Goal: Task Accomplishment & Management: Use online tool/utility

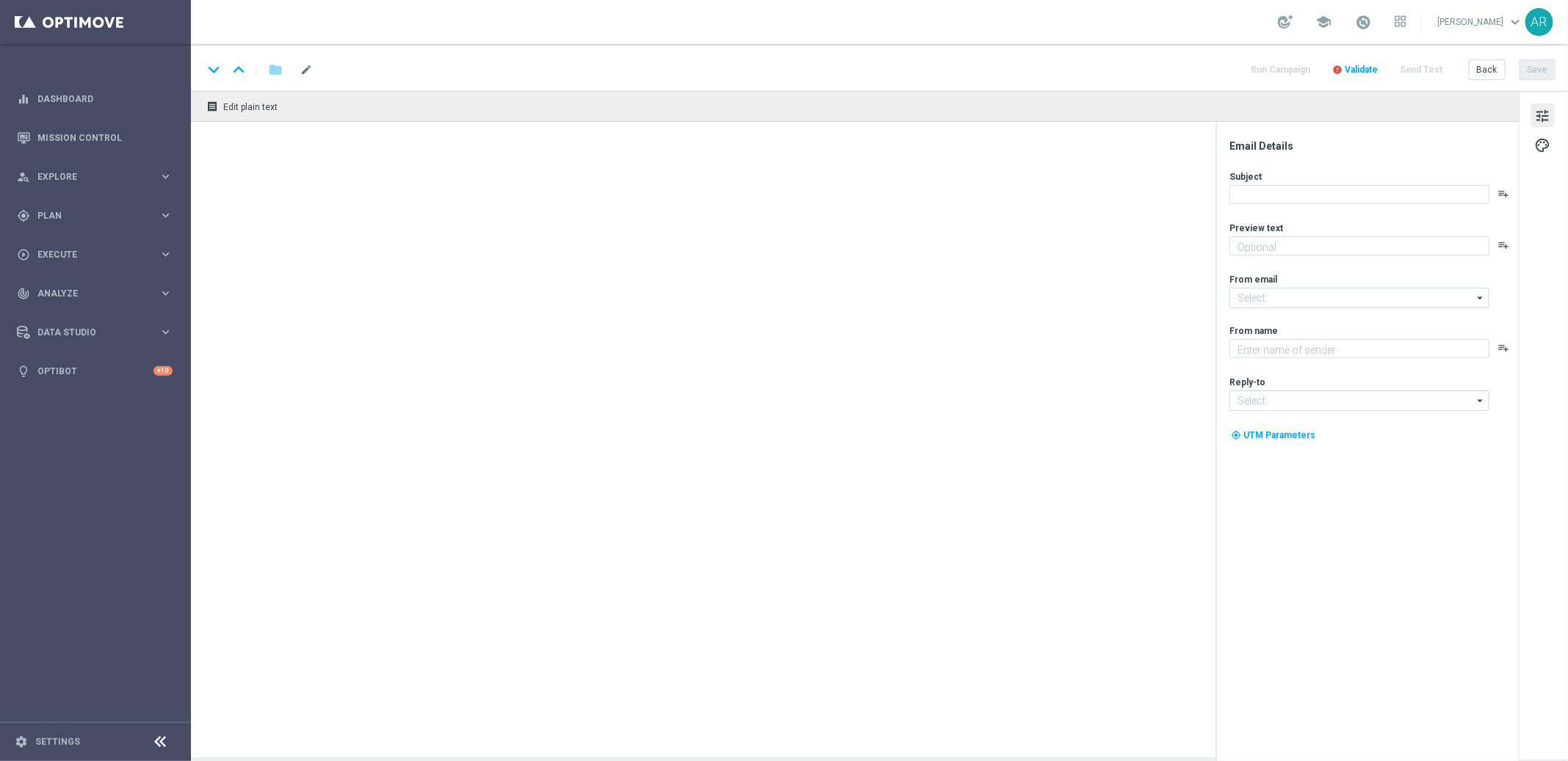
type textarea "Sua sorte pode estar a um clique!"
type textarea "[DOMAIN_NAME]"
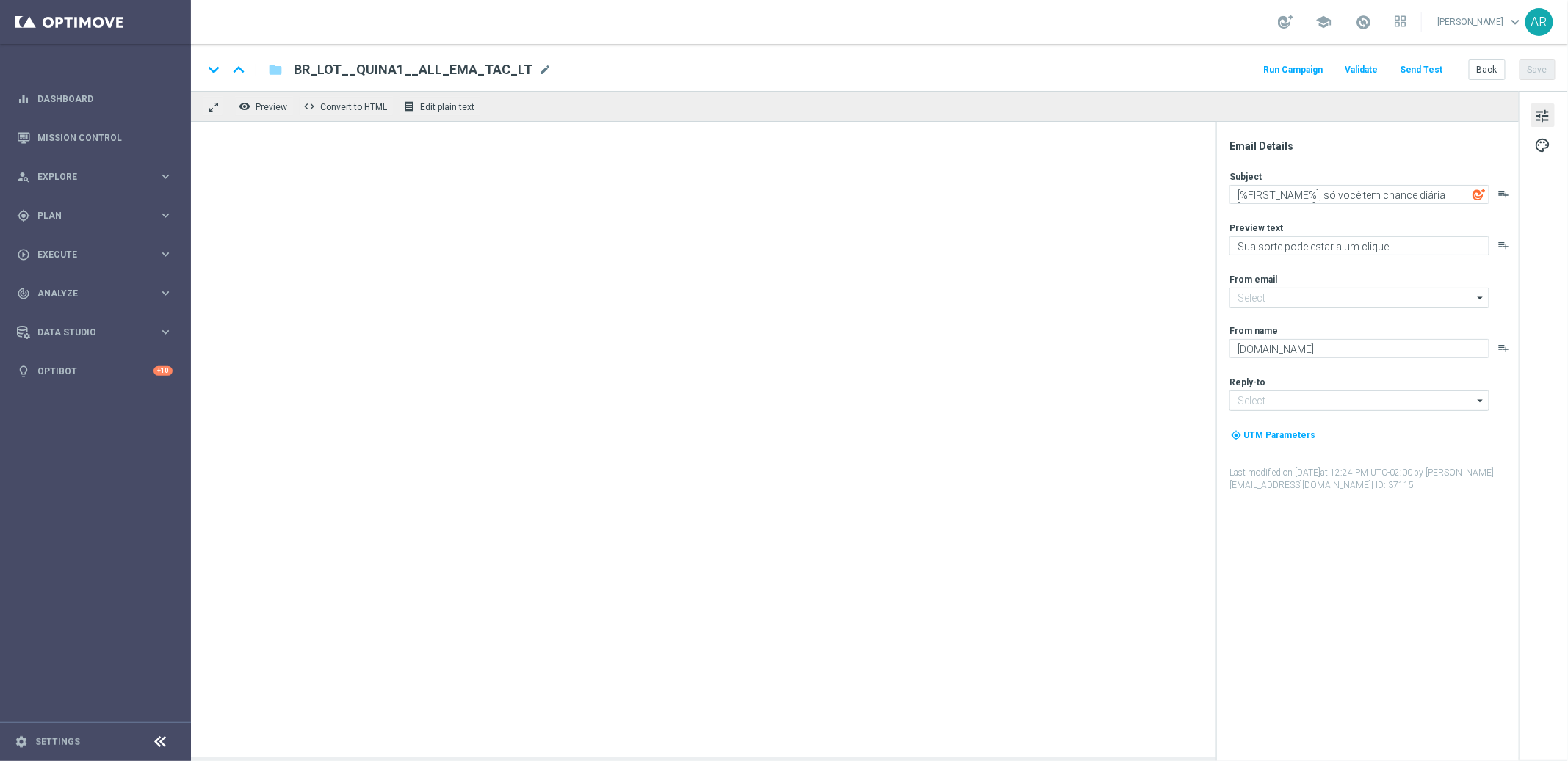
type input "[EMAIL_ADDRESS][DOMAIN_NAME]"
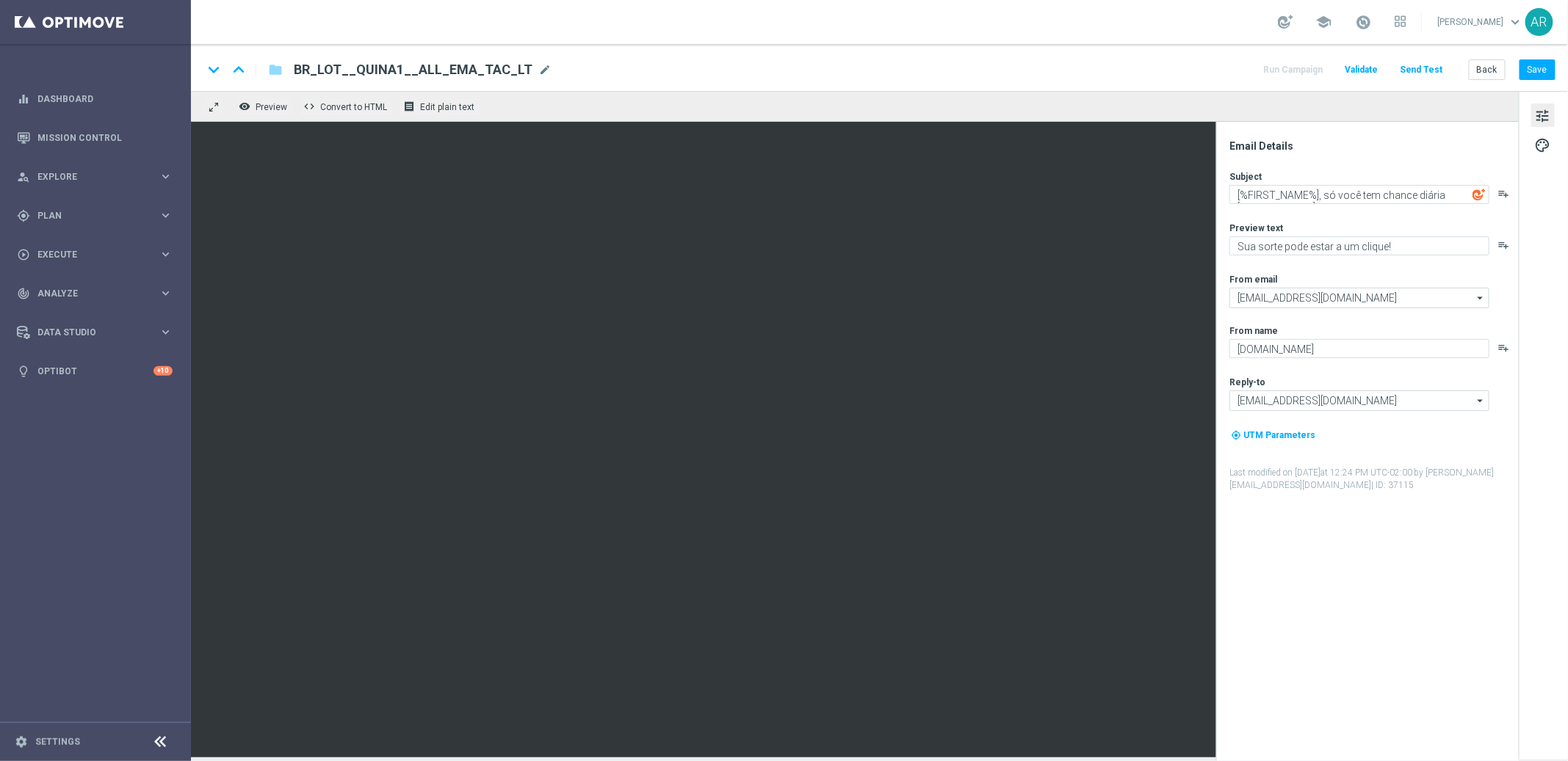
click at [1540, 115] on span "tune" at bounding box center [1543, 116] width 17 height 19
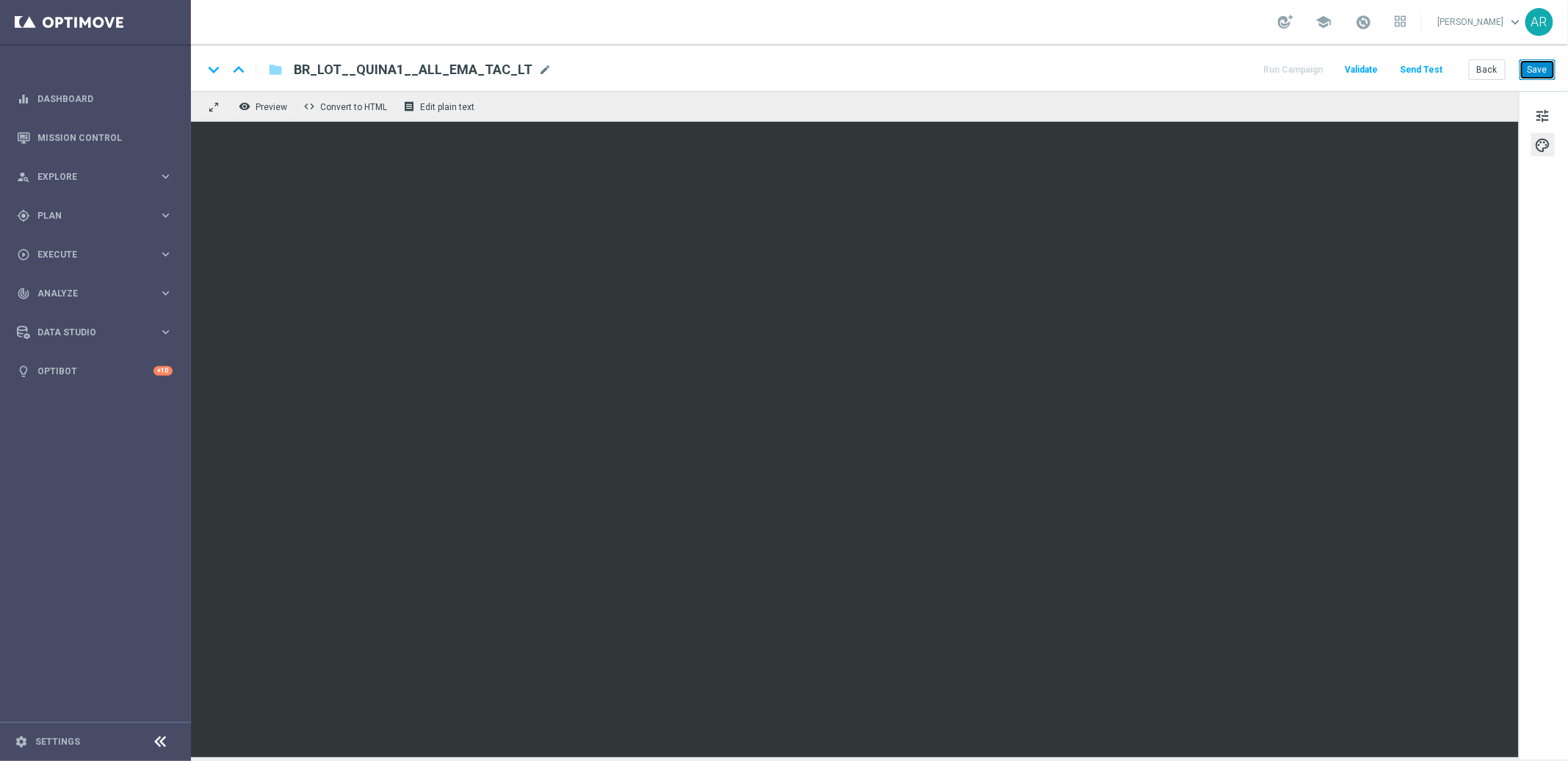
click at [1538, 72] on button "Save" at bounding box center [1537, 70] width 36 height 20
click at [1541, 63] on button "Save" at bounding box center [1537, 70] width 36 height 20
click at [1541, 115] on span "tune" at bounding box center [1543, 116] width 17 height 19
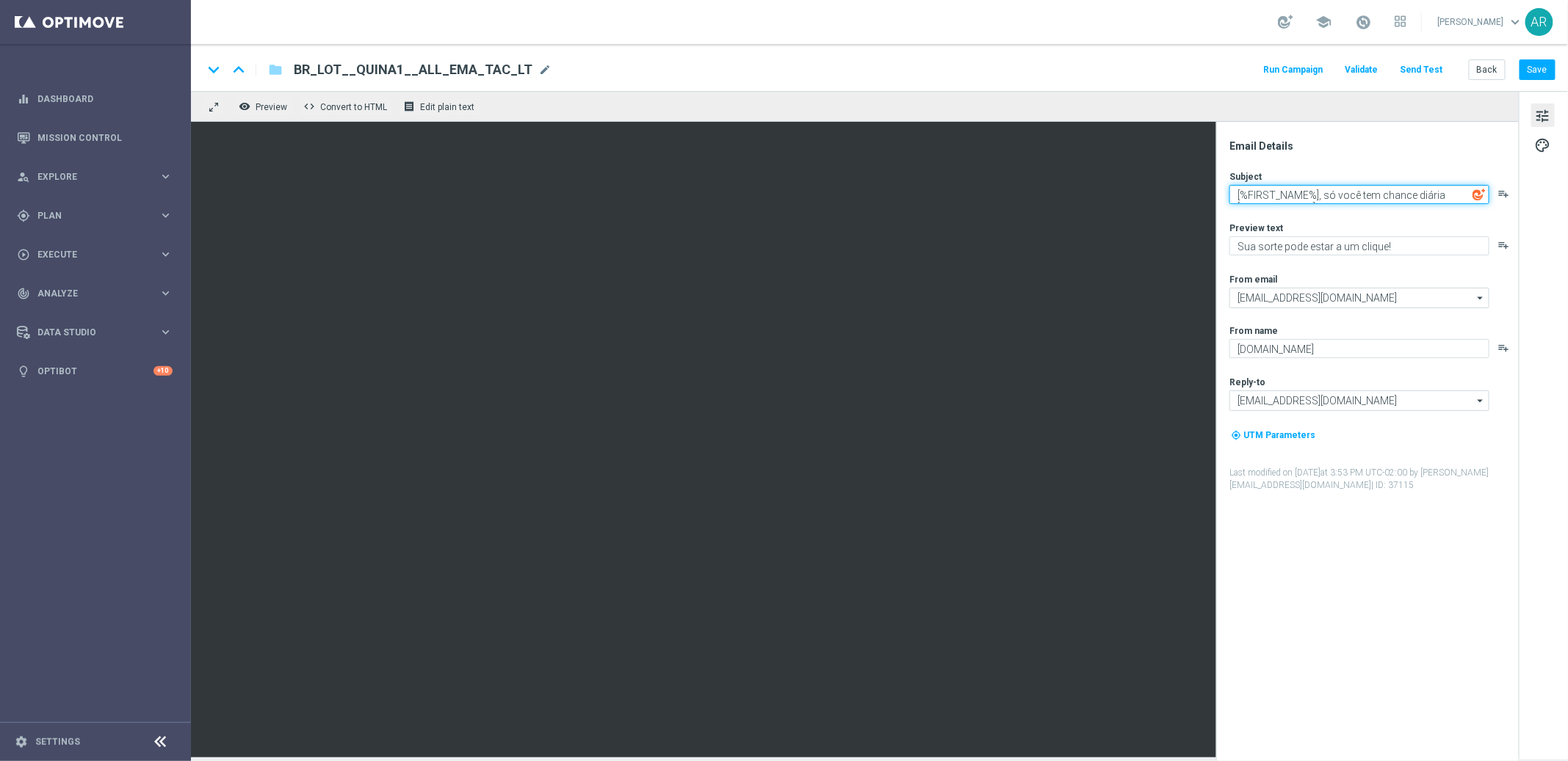
drag, startPoint x: 1325, startPoint y: 194, endPoint x: 1568, endPoint y: 232, distance: 246.0
click at [1567, 232] on div "Email Details Subject [%FIRST_NAME%], só você tem chance diária [PERSON_NAME][G…" at bounding box center [1544, 424] width 50 height 666
paste textarea "R$ 31 MILHÕES. O maior acumulado do ano [PERSON_NAME][GEOGRAPHIC_DATA]!"
click at [1425, 193] on textarea "R$ 31 MILHÕES. O maior acumulado do ano [PERSON_NAME]![%FIRST_NAME%]" at bounding box center [1359, 197] width 260 height 25
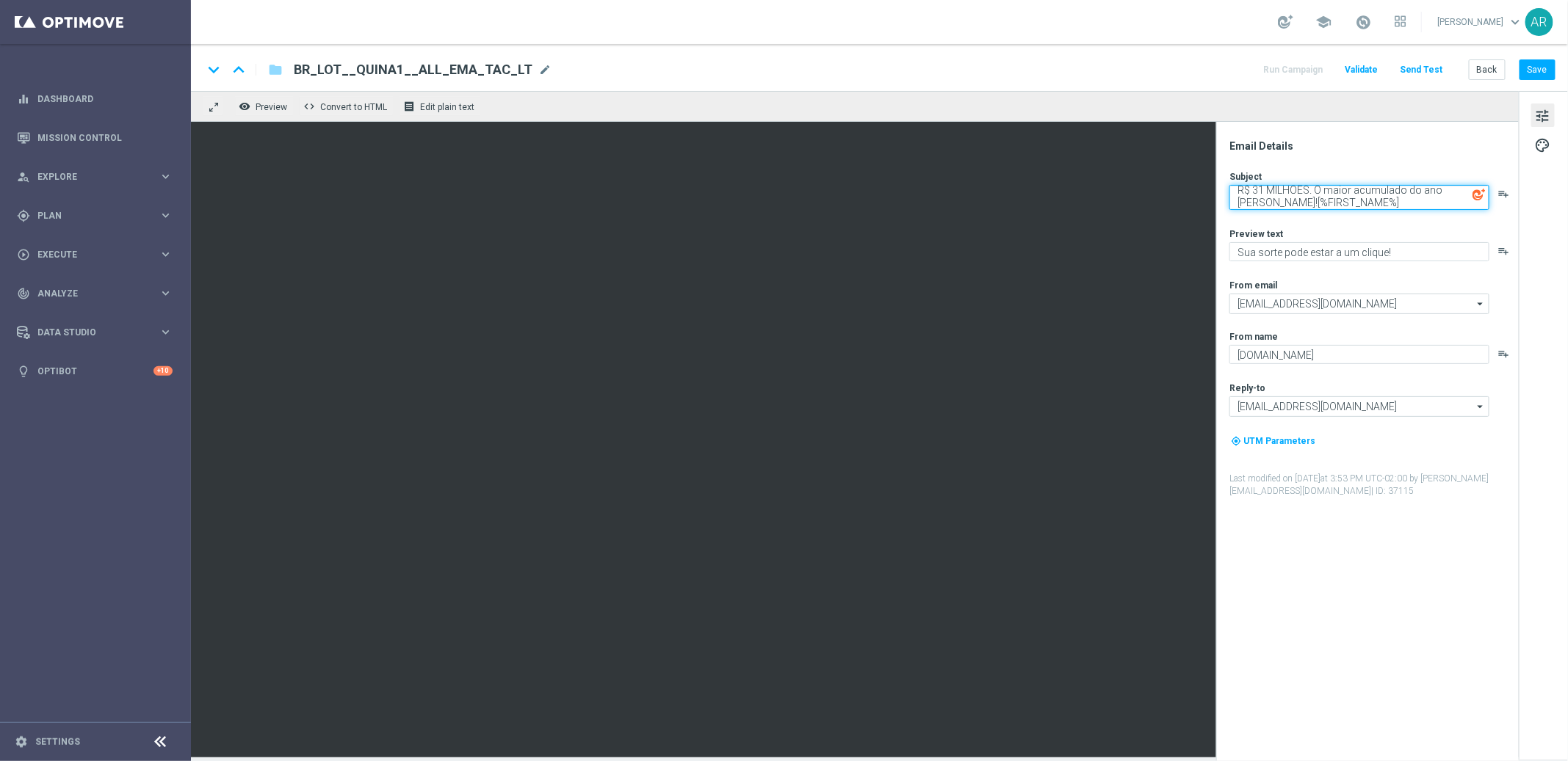
click at [1422, 190] on textarea "R$ 31 MILHÕES. O maior acumulado do ano [PERSON_NAME]![%FIRST_NAME%]" at bounding box center [1359, 197] width 260 height 25
click at [1436, 190] on textarea "R$ 31 MILHÕES. O maior acumulado do ano [PERSON_NAME]![%FIRST_NAME%]" at bounding box center [1359, 197] width 260 height 25
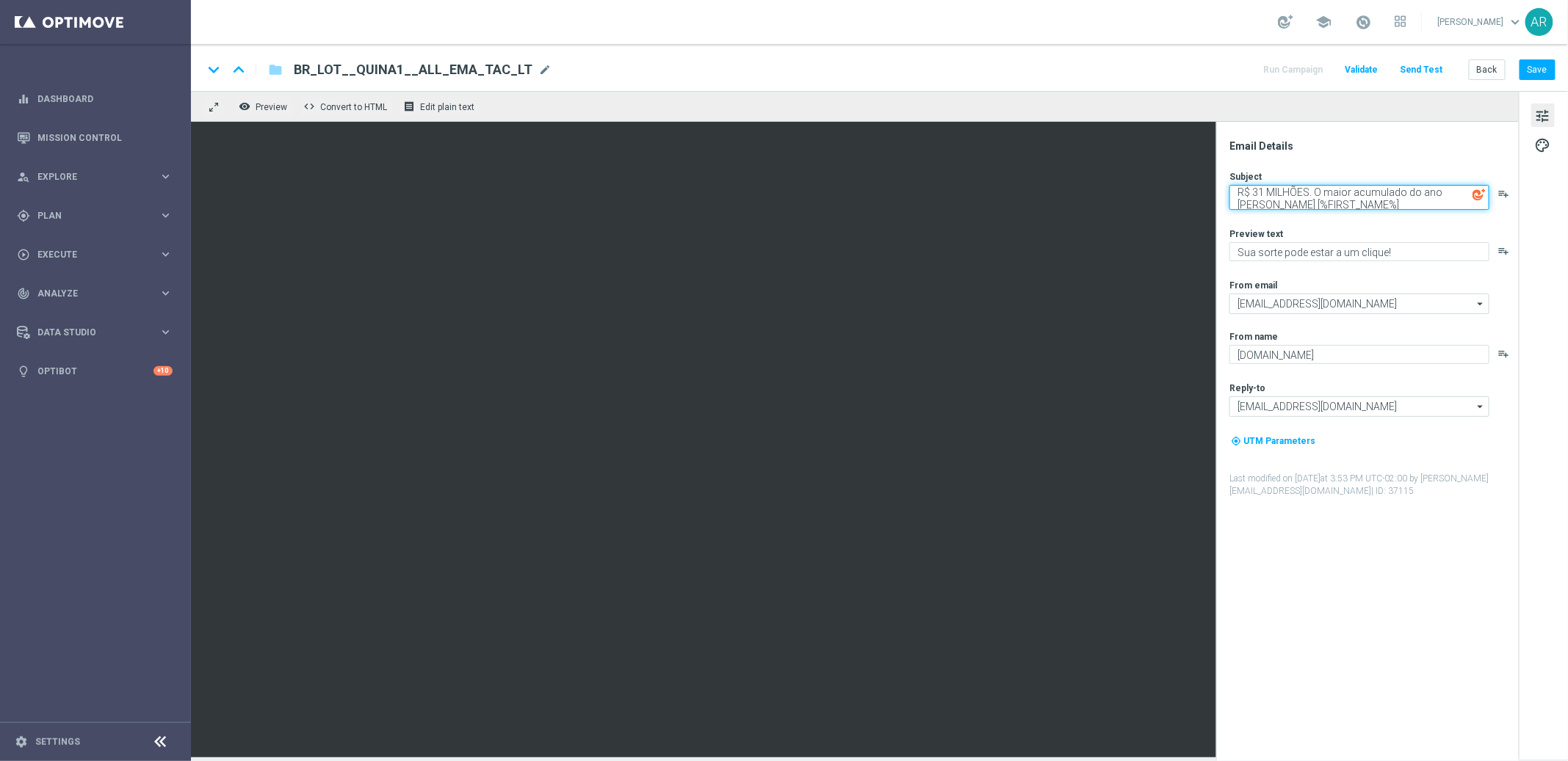
click at [1341, 206] on textarea "R$ 31 MILHÕES. O maior acumulado do ano [PERSON_NAME] [%FIRST_NAME%]" at bounding box center [1359, 197] width 260 height 25
type textarea "R$ 31 MILHÕES. O maior acumulado do ano [PERSON_NAME] [%FIRST_NAME%]!"
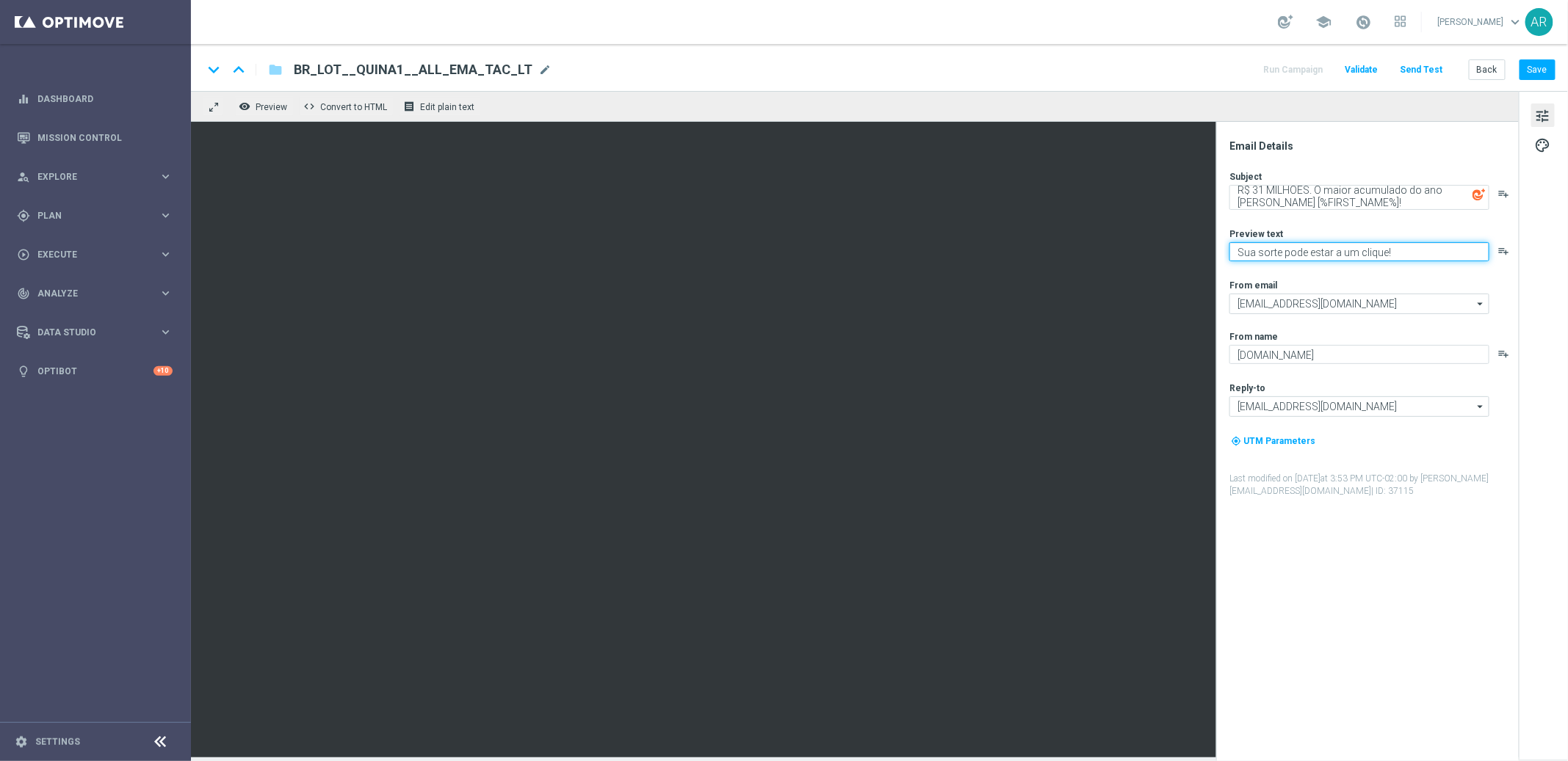
click at [1299, 251] on textarea "Sua sorte pode estar a um clique!" at bounding box center [1359, 252] width 260 height 19
paste textarea "O maior acumulado do ano [PERSON_NAME][GEOGRAPHIC_DATA]"
type textarea "O maior acumulado do ano [PERSON_NAME]!"
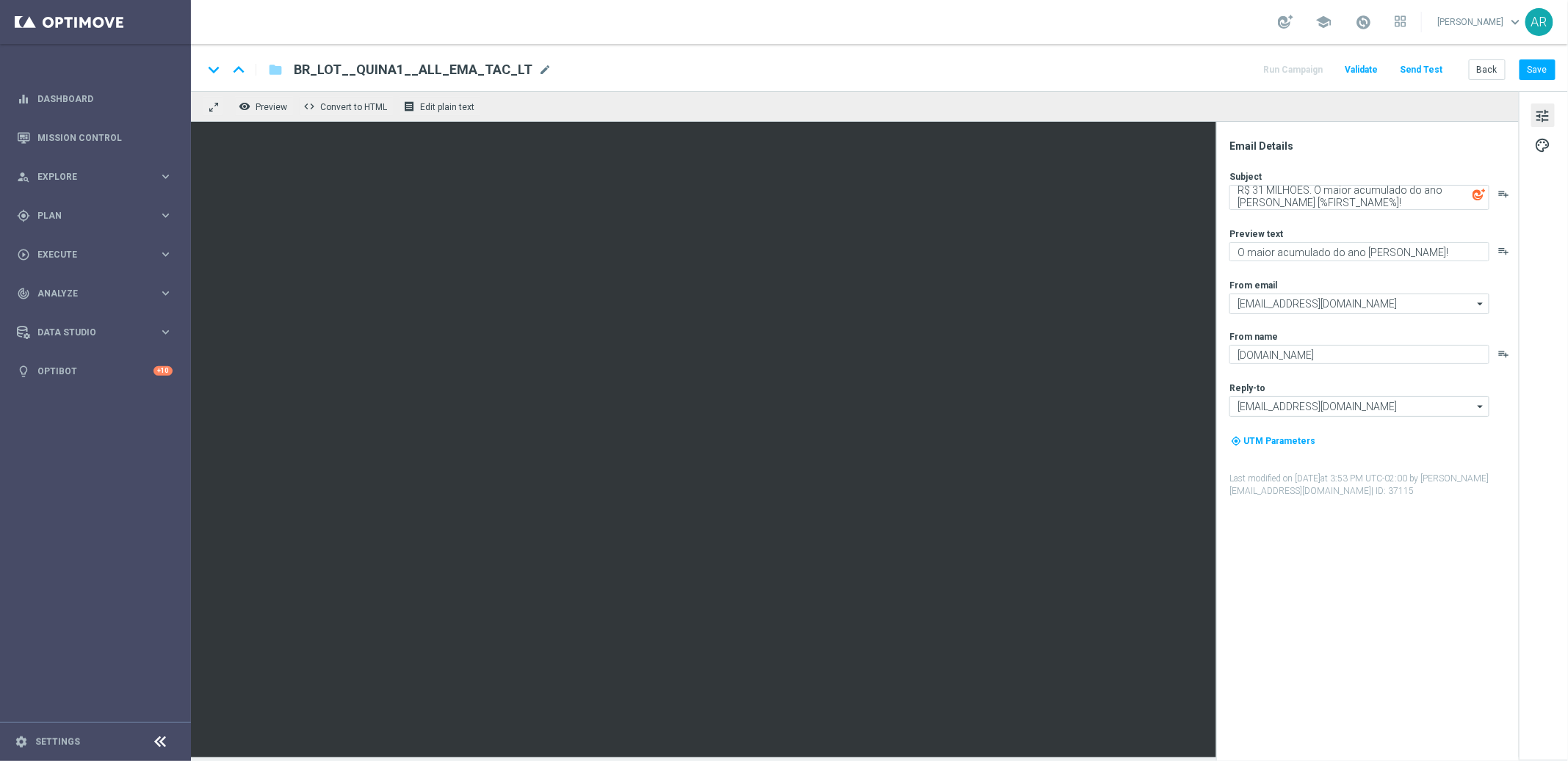
click at [1330, 274] on div "Subject R$ 31 MILHÕES. O maior acumulado do ano [PERSON_NAME] [%FIRST_NAME%]! p…" at bounding box center [1373, 334] width 288 height 327
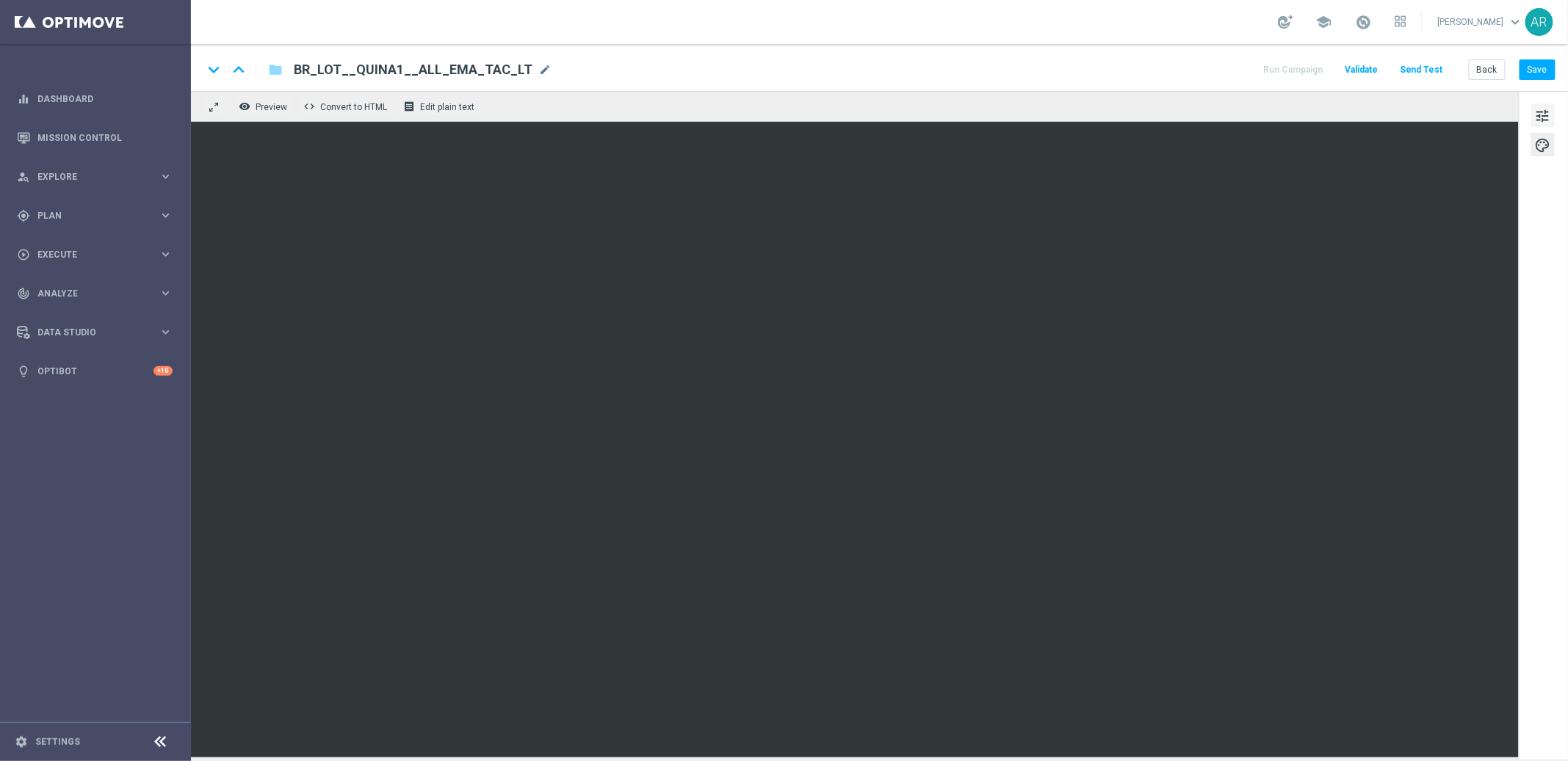
click at [1550, 110] on span "tune" at bounding box center [1543, 116] width 17 height 19
click at [1550, 66] on button "Save" at bounding box center [1537, 70] width 36 height 20
click at [1540, 74] on button "Save" at bounding box center [1537, 70] width 36 height 20
click at [1543, 113] on span "tune" at bounding box center [1543, 116] width 17 height 19
click at [1538, 105] on button "tune" at bounding box center [1543, 116] width 24 height 24
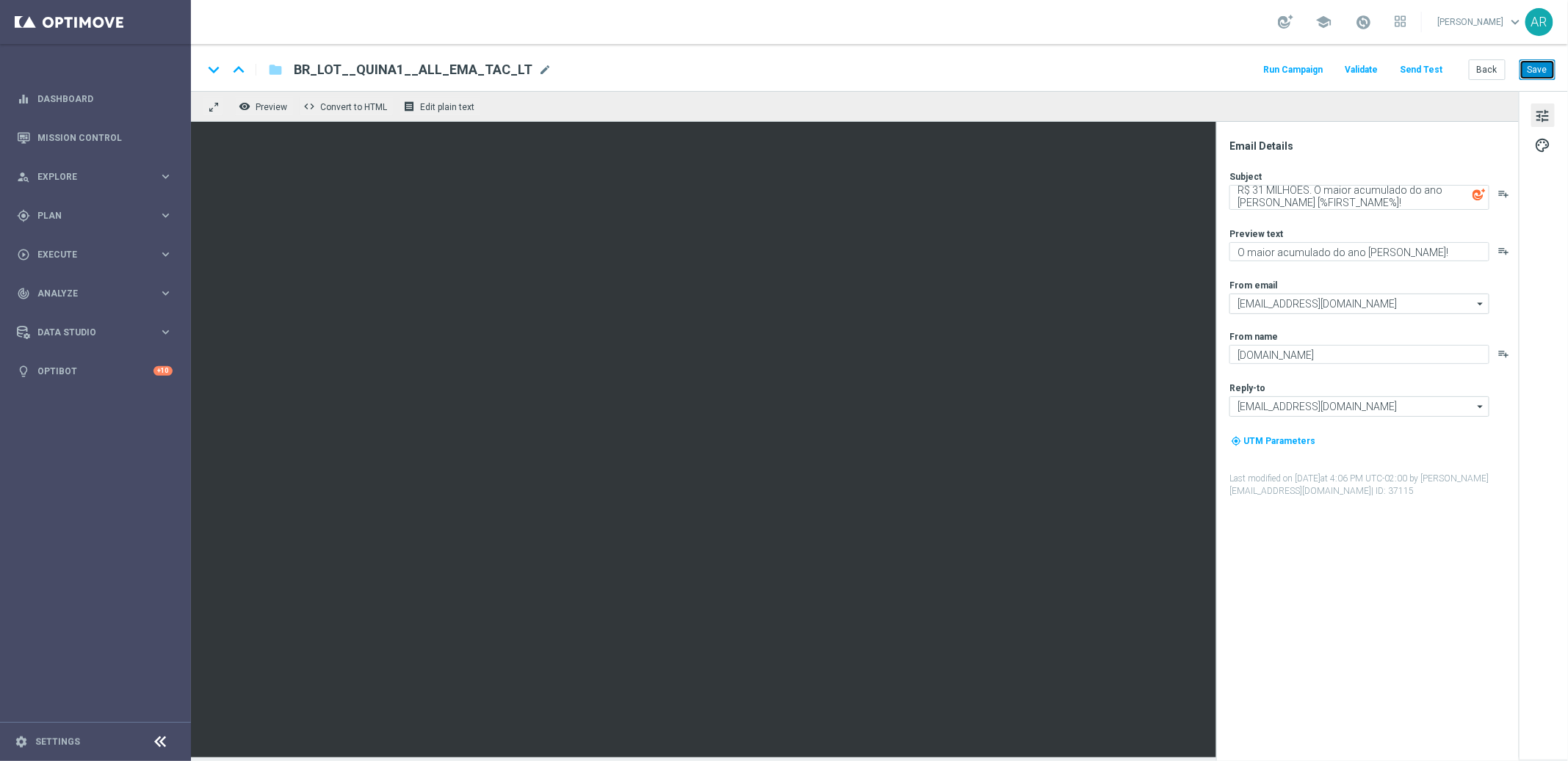
click at [1530, 68] on button "Save" at bounding box center [1537, 70] width 36 height 20
